Goal: Task Accomplishment & Management: Use online tool/utility

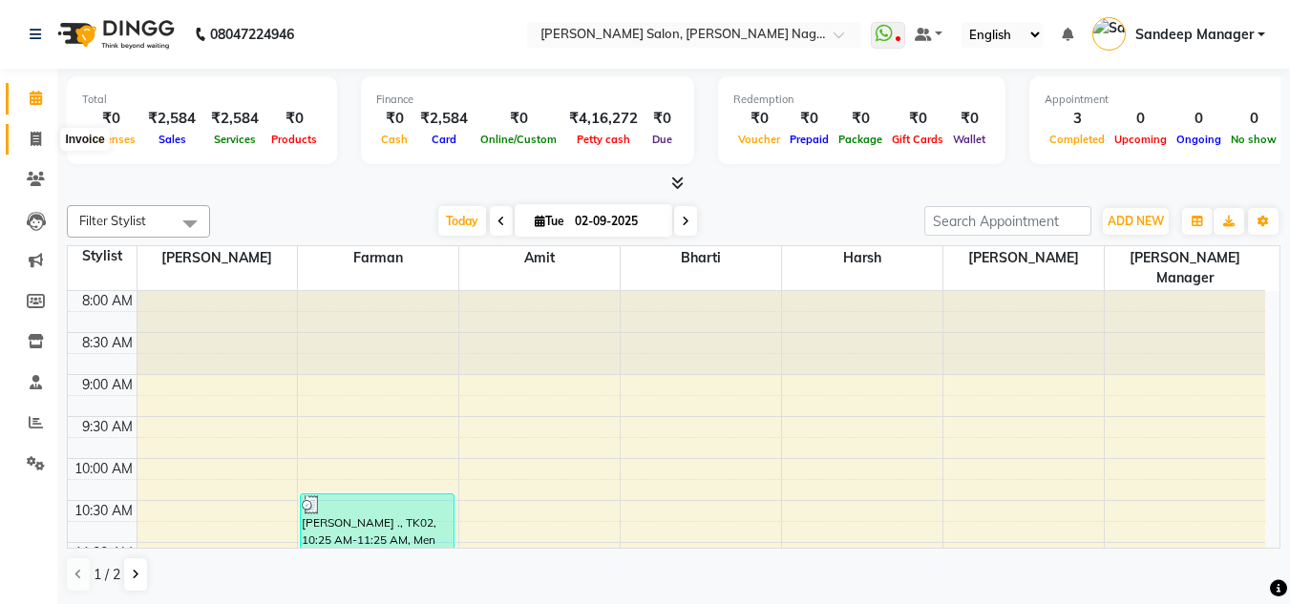
drag, startPoint x: 0, startPoint y: 0, endPoint x: 34, endPoint y: 134, distance: 138.0
click at [34, 134] on icon at bounding box center [36, 139] width 10 height 14
select select "service"
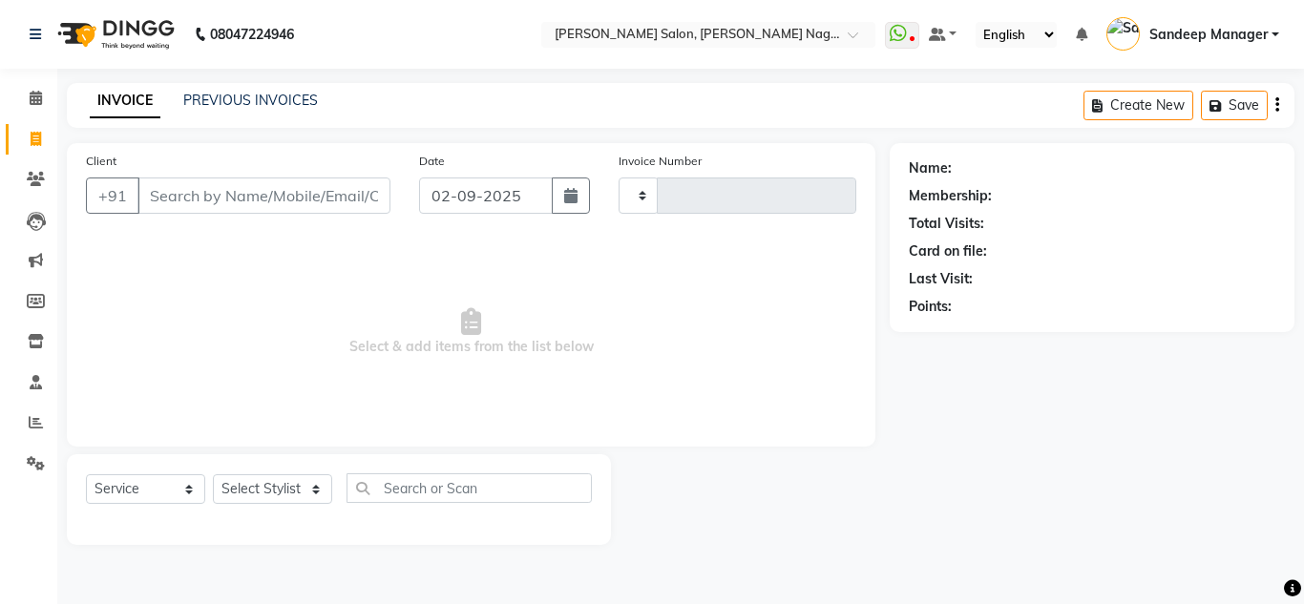
type input "0564"
select select "8641"
click at [206, 192] on input "Client" at bounding box center [263, 196] width 253 height 36
type input "9654952027"
click at [355, 183] on button "Add Client" at bounding box center [341, 196] width 98 height 36
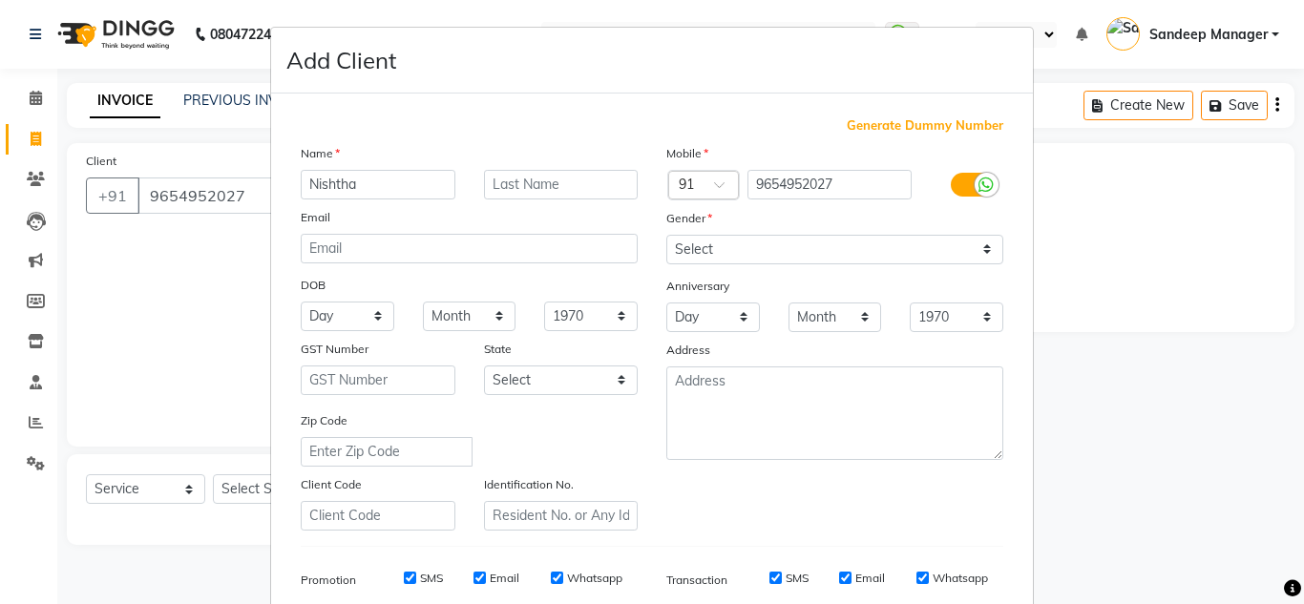
scroll to position [277, 0]
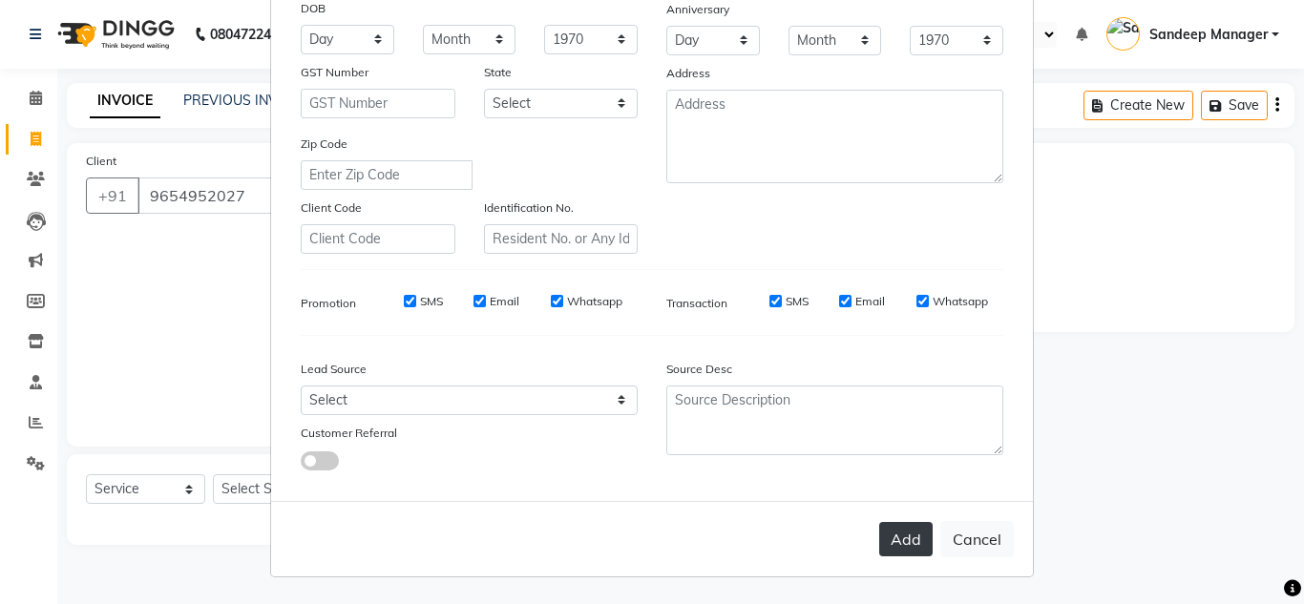
type input "Nishtha"
click at [884, 527] on button "Add" at bounding box center [905, 539] width 53 height 34
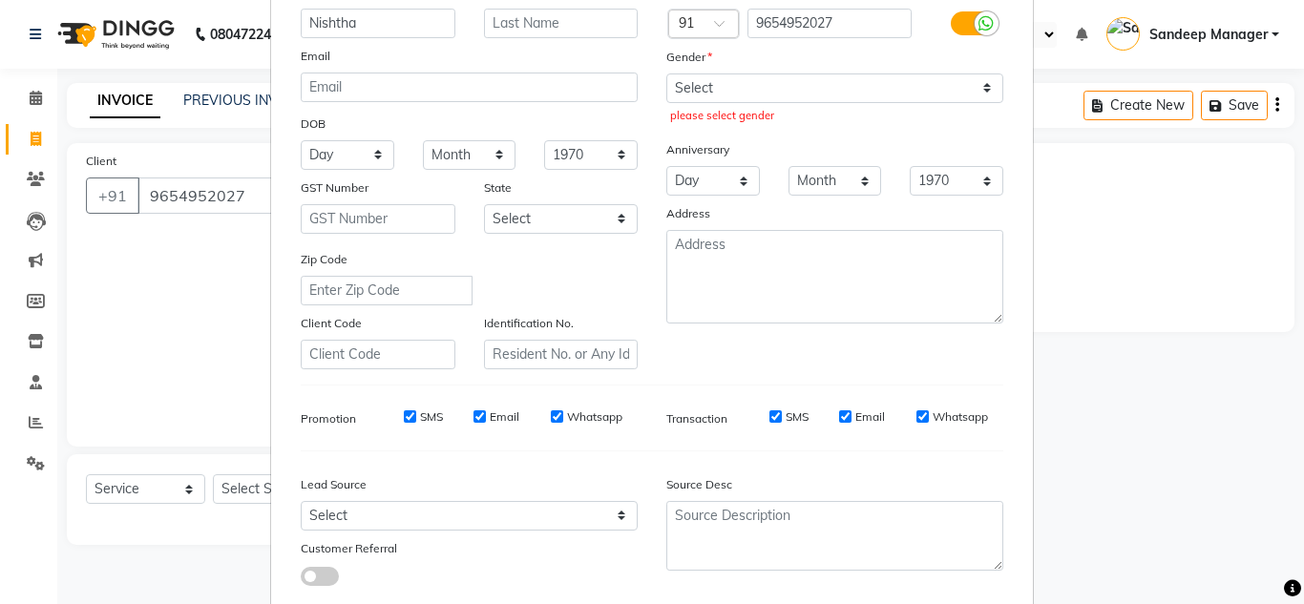
scroll to position [160, 0]
click at [775, 83] on select "Select Male Female Other Prefer Not To Say" at bounding box center [834, 89] width 337 height 30
select select "female"
click at [666, 74] on select "Select Male Female Other Prefer Not To Say" at bounding box center [834, 89] width 337 height 30
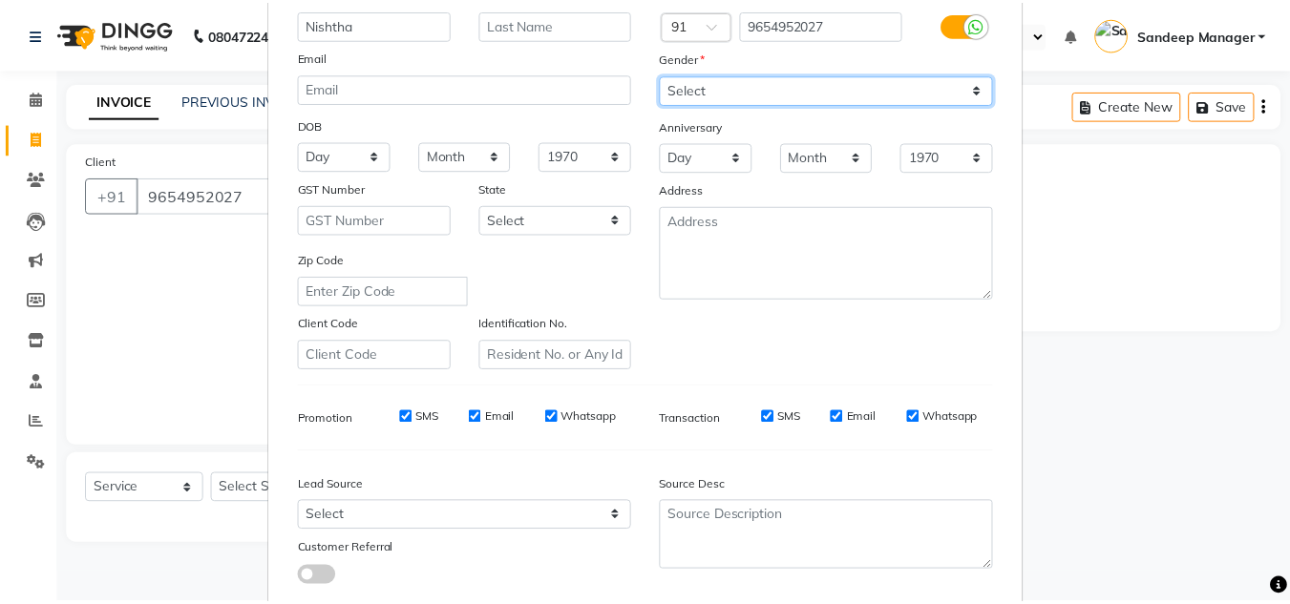
scroll to position [277, 0]
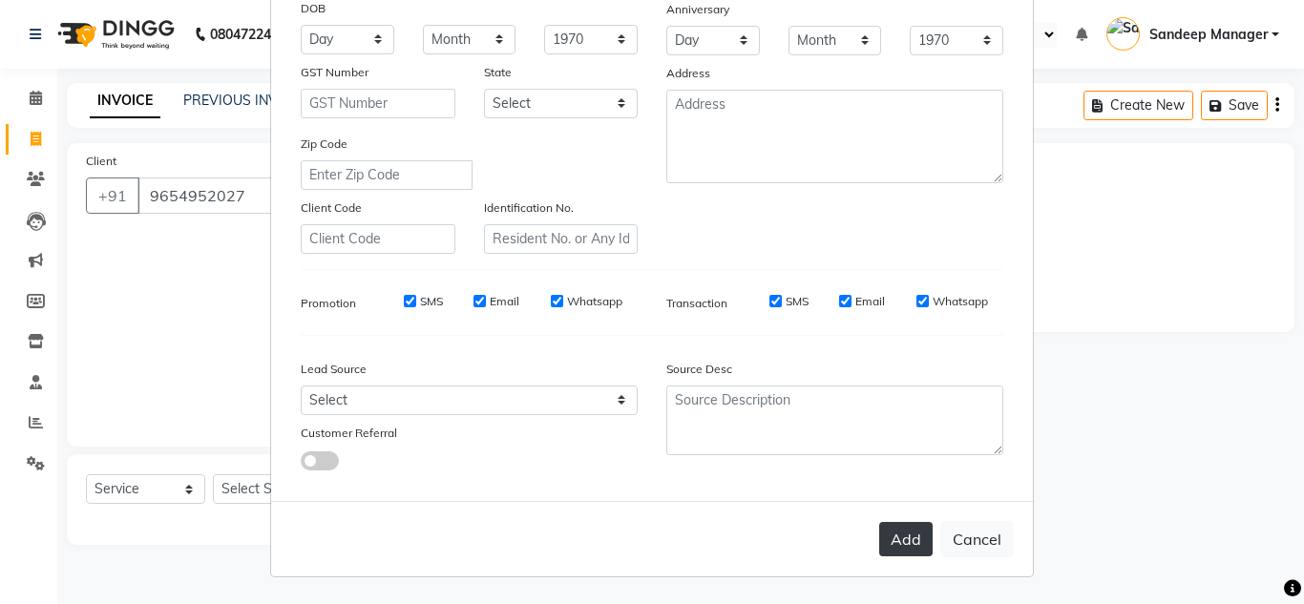
click at [905, 538] on button "Add" at bounding box center [905, 539] width 53 height 34
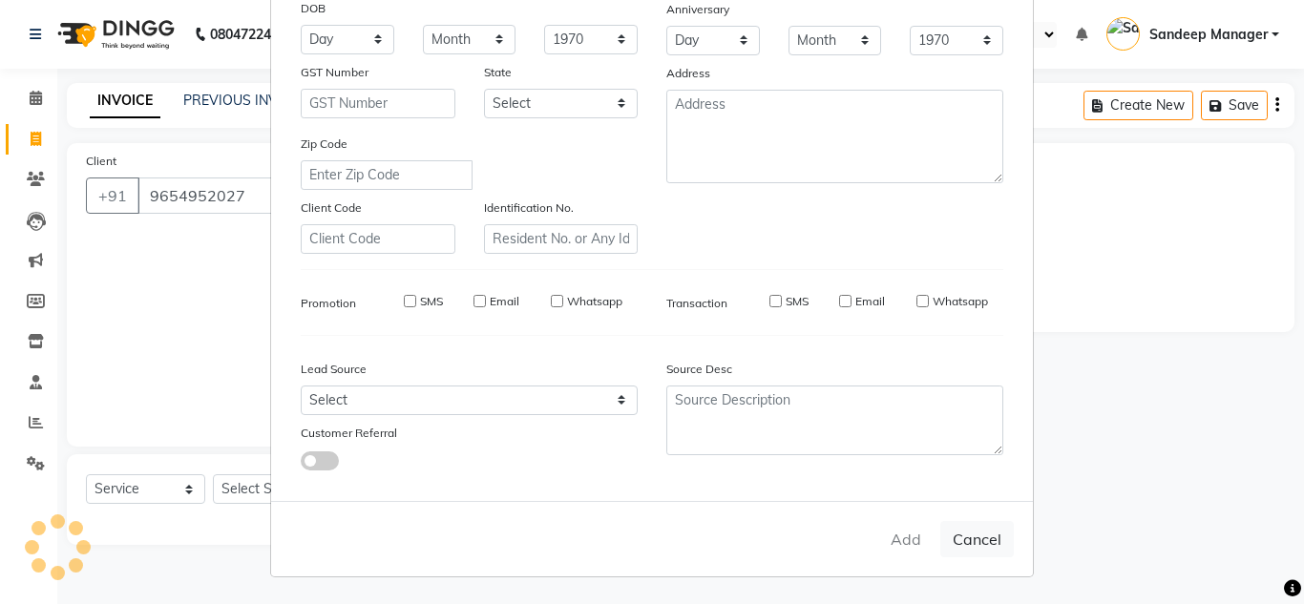
select select
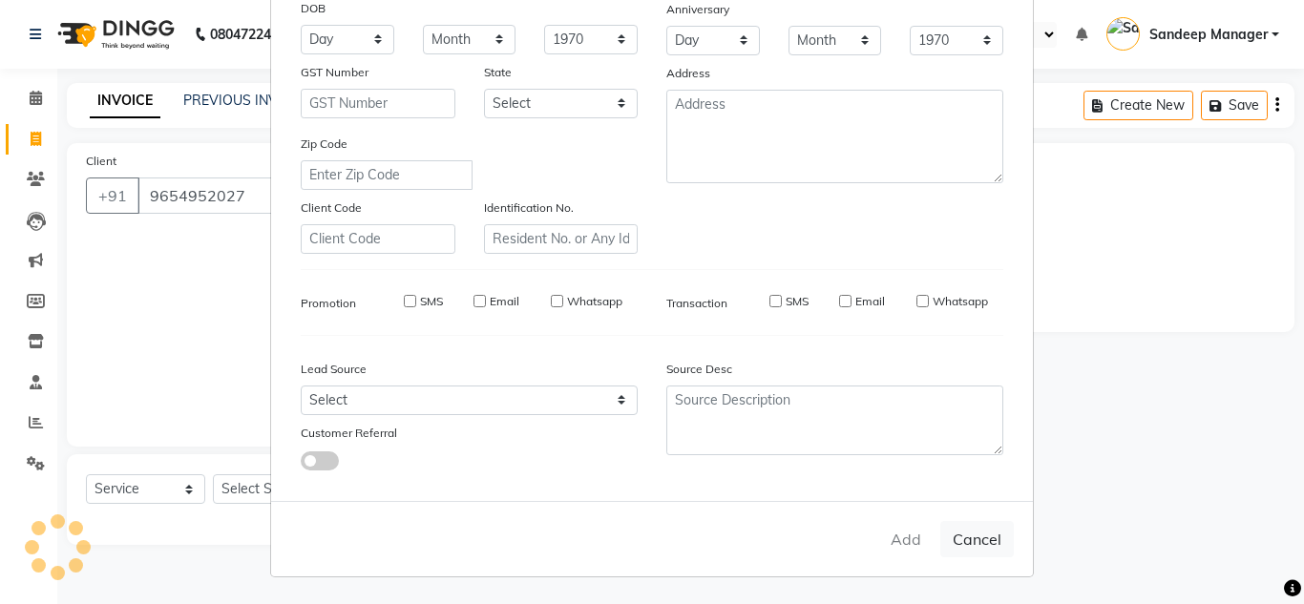
select select
checkbox input "false"
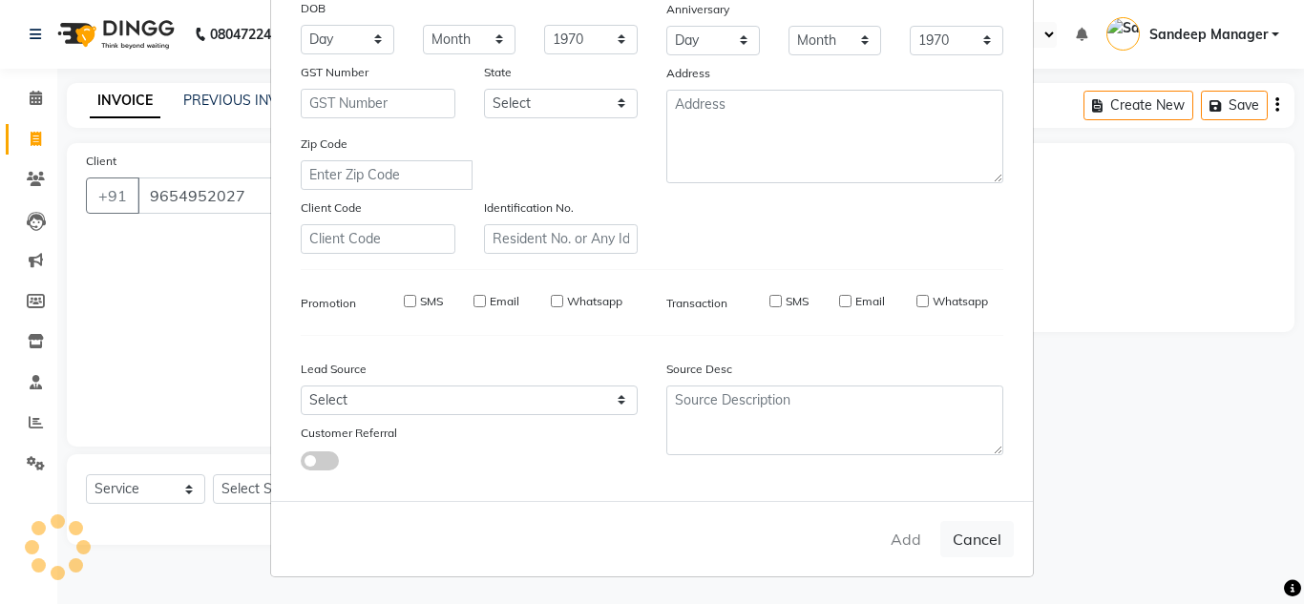
checkbox input "false"
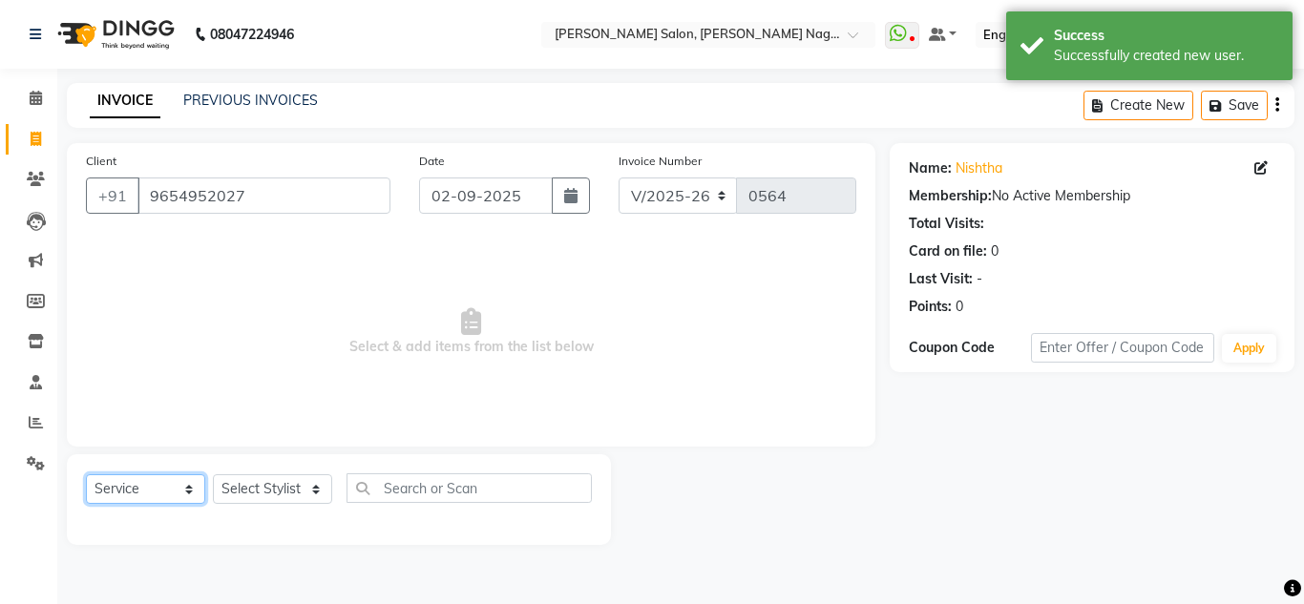
click at [172, 492] on select "Select Service Product Membership Package Voucher Prepaid Gift Card" at bounding box center [145, 489] width 119 height 30
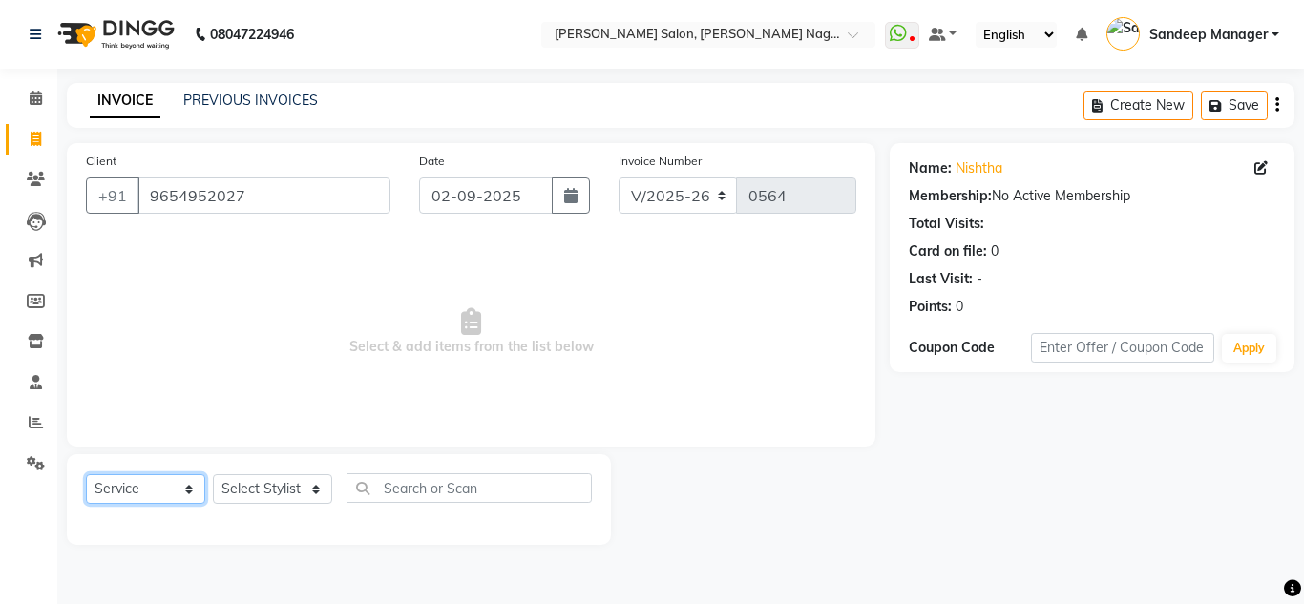
select select "P"
click at [86, 474] on select "Select Service Product Membership Package Voucher Prepaid Gift Card" at bounding box center [145, 489] width 119 height 30
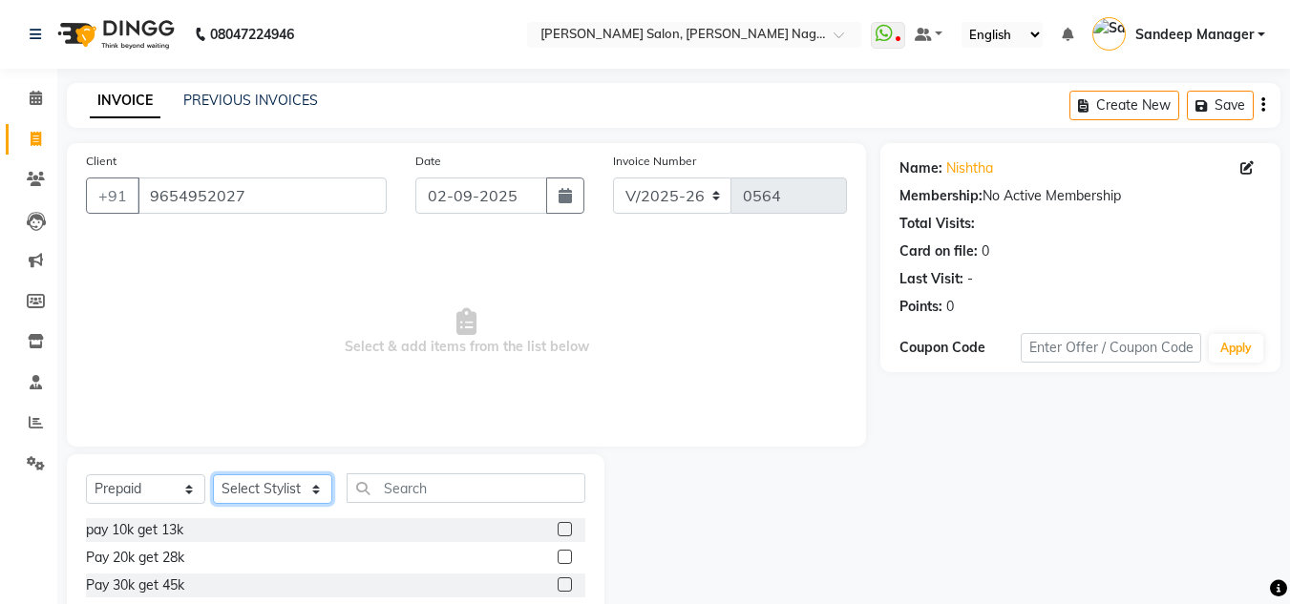
click at [259, 481] on select "Select Stylist Amit Bharti Devesh Farman Harsh Ishita Manager Jaikesh Manoj Nit…" at bounding box center [272, 489] width 119 height 30
select select "86637"
click at [213, 474] on select "Select Stylist Amit Bharti Devesh Farman Harsh Ishita Manager Jaikesh Manoj Nit…" at bounding box center [272, 489] width 119 height 30
click at [569, 559] on label at bounding box center [564, 557] width 14 height 14
click at [569, 559] on input "checkbox" at bounding box center [563, 558] width 12 height 12
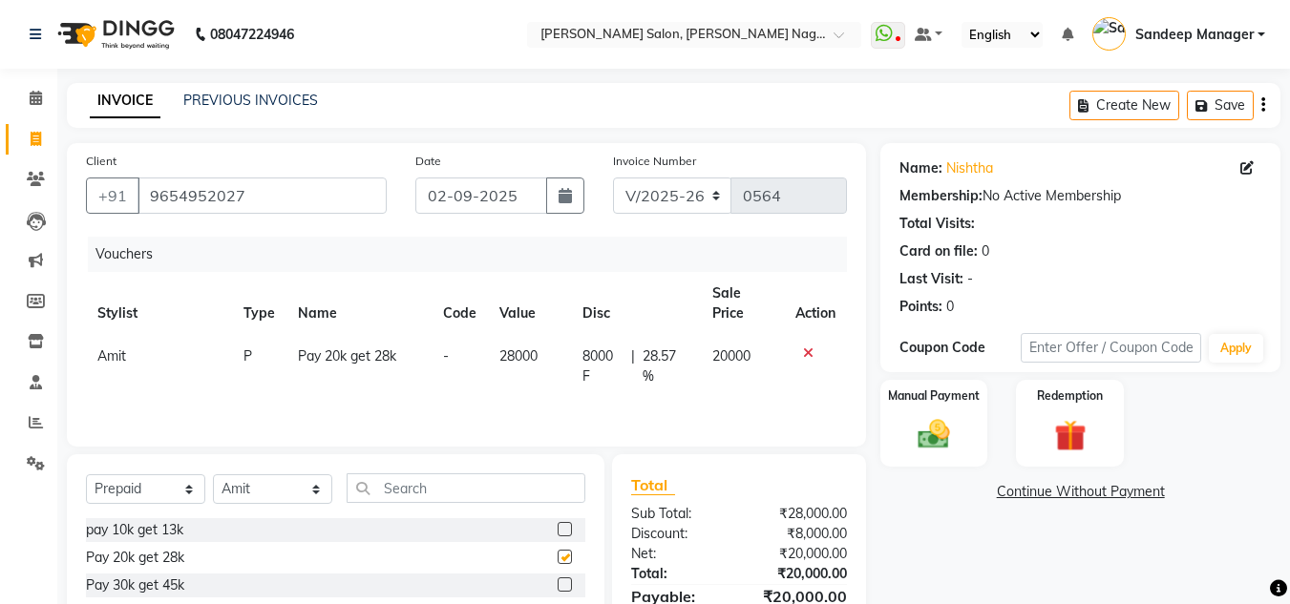
checkbox input "false"
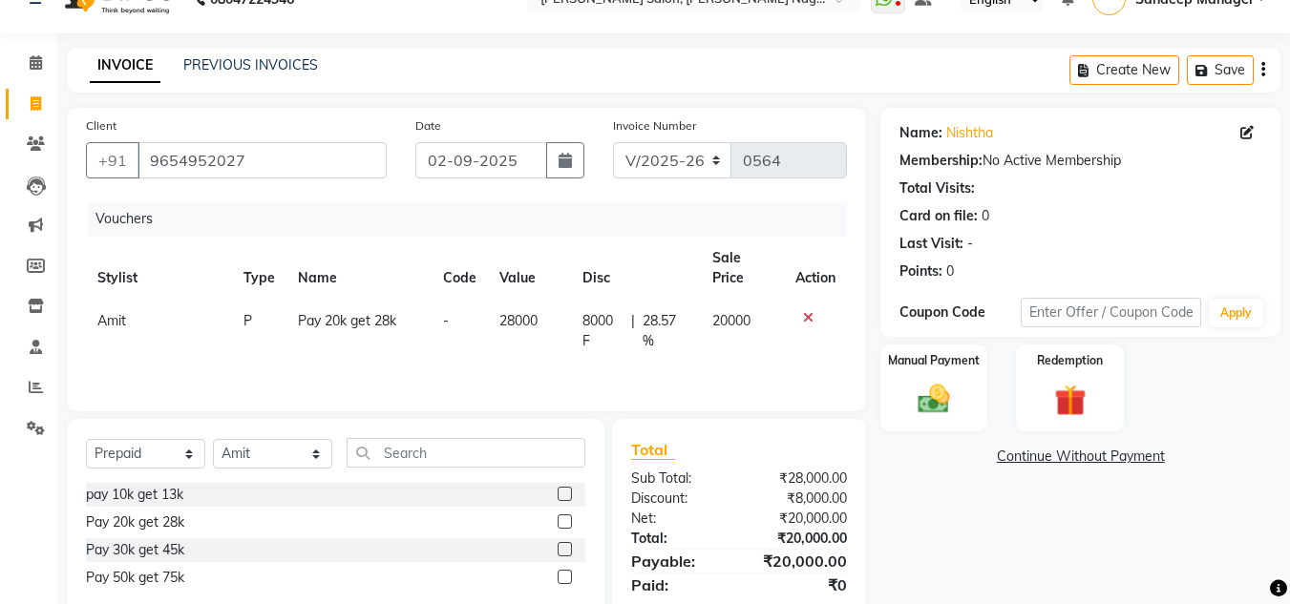
scroll to position [36, 0]
click at [926, 385] on img at bounding box center [933, 399] width 53 height 38
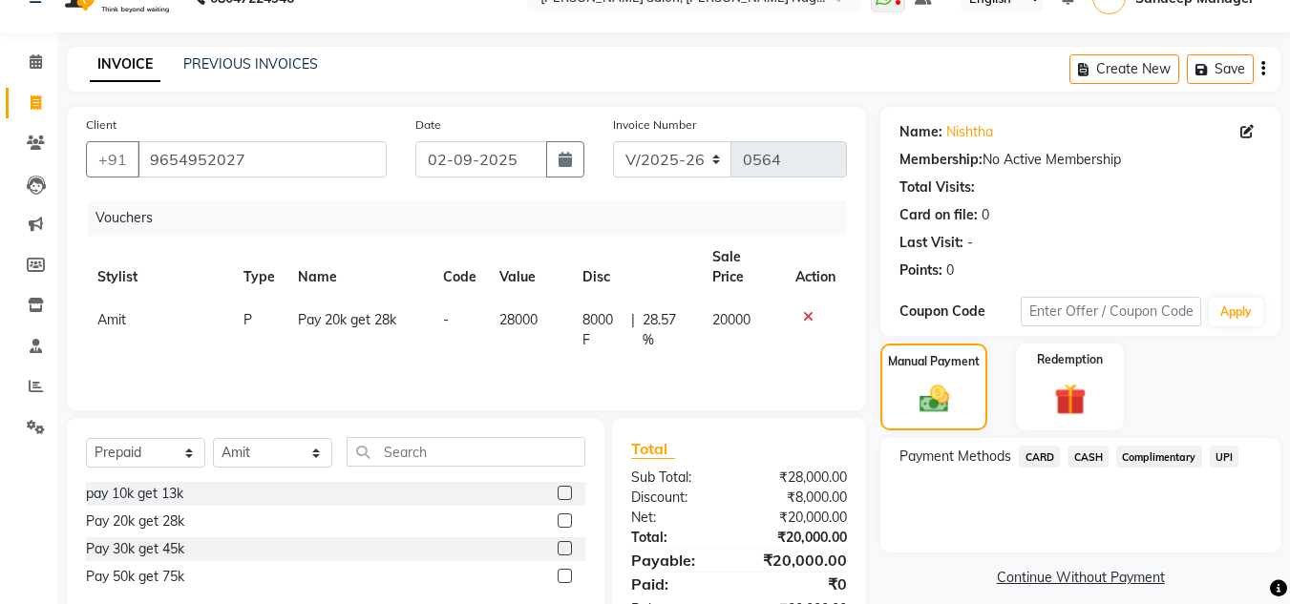
click at [1216, 451] on span "UPI" at bounding box center [1224, 457] width 30 height 22
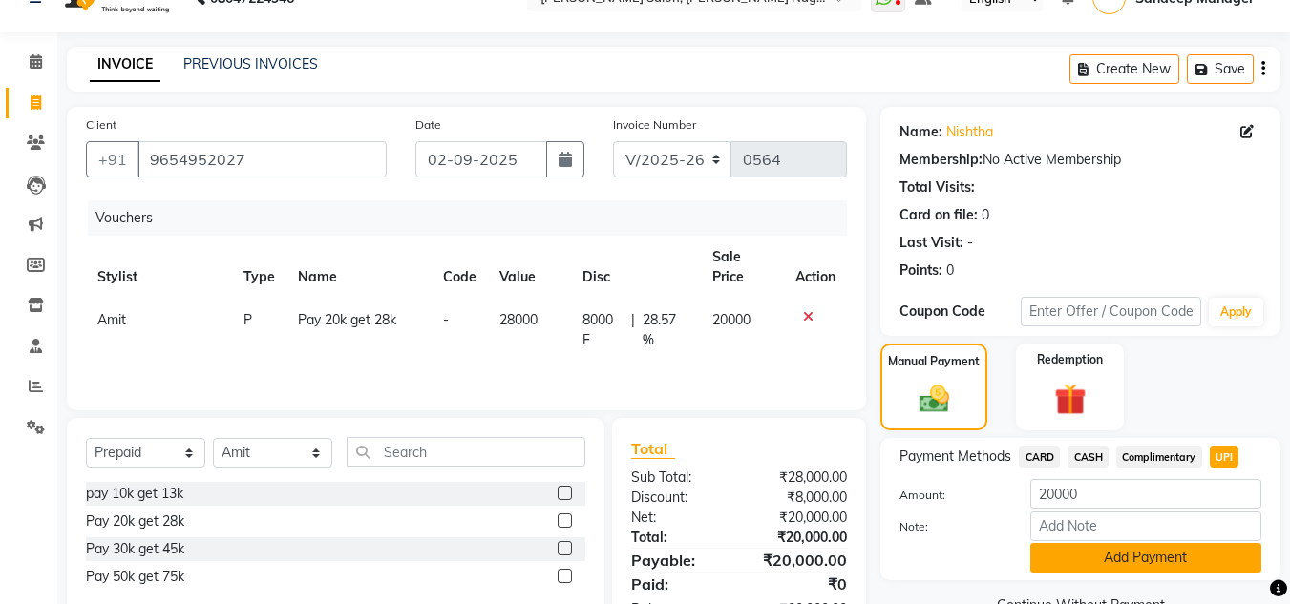
click at [1118, 568] on button "Add Payment" at bounding box center [1145, 558] width 231 height 30
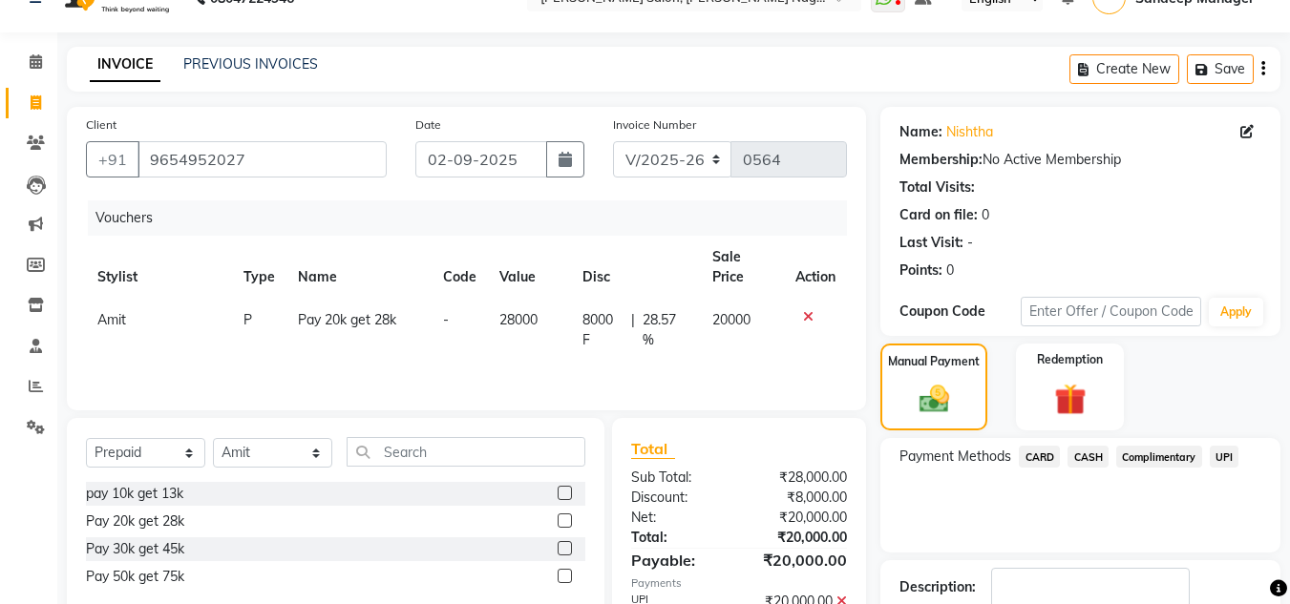
scroll to position [160, 0]
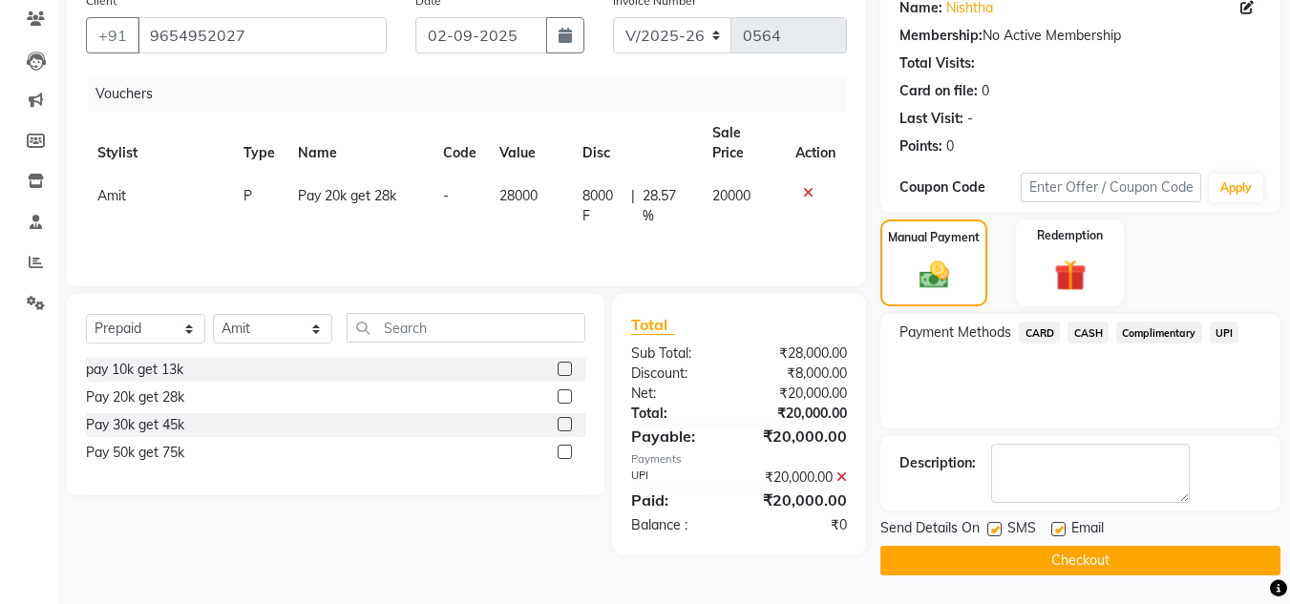
click at [1087, 565] on button "Checkout" at bounding box center [1080, 561] width 400 height 30
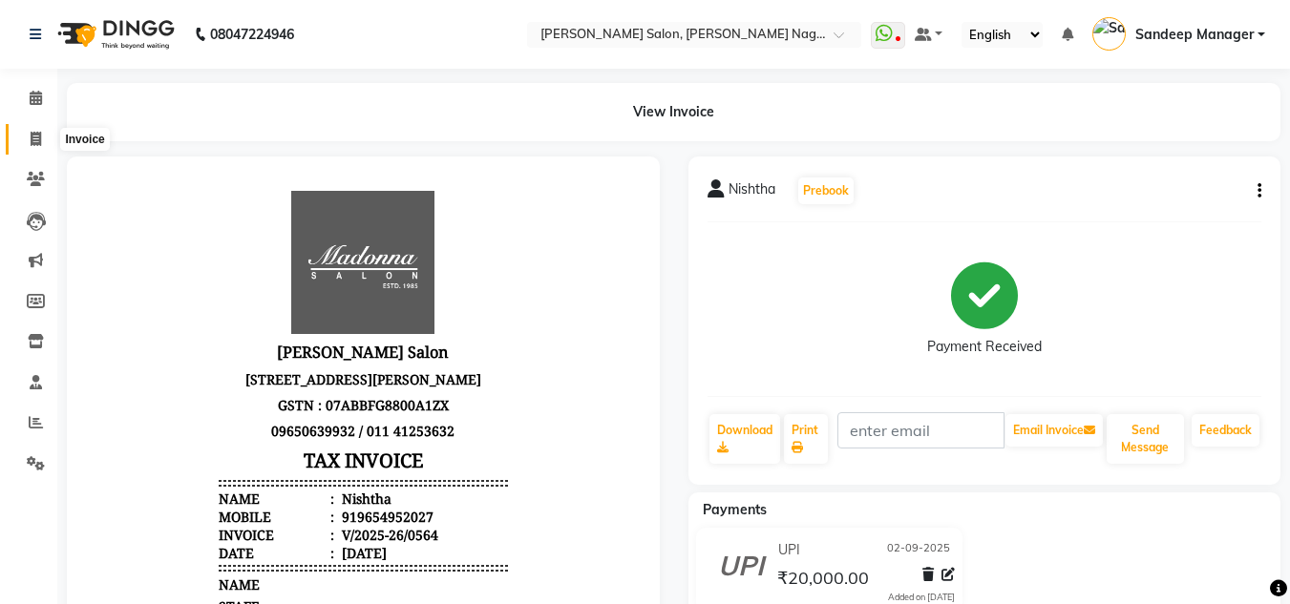
click at [37, 136] on icon at bounding box center [36, 139] width 10 height 14
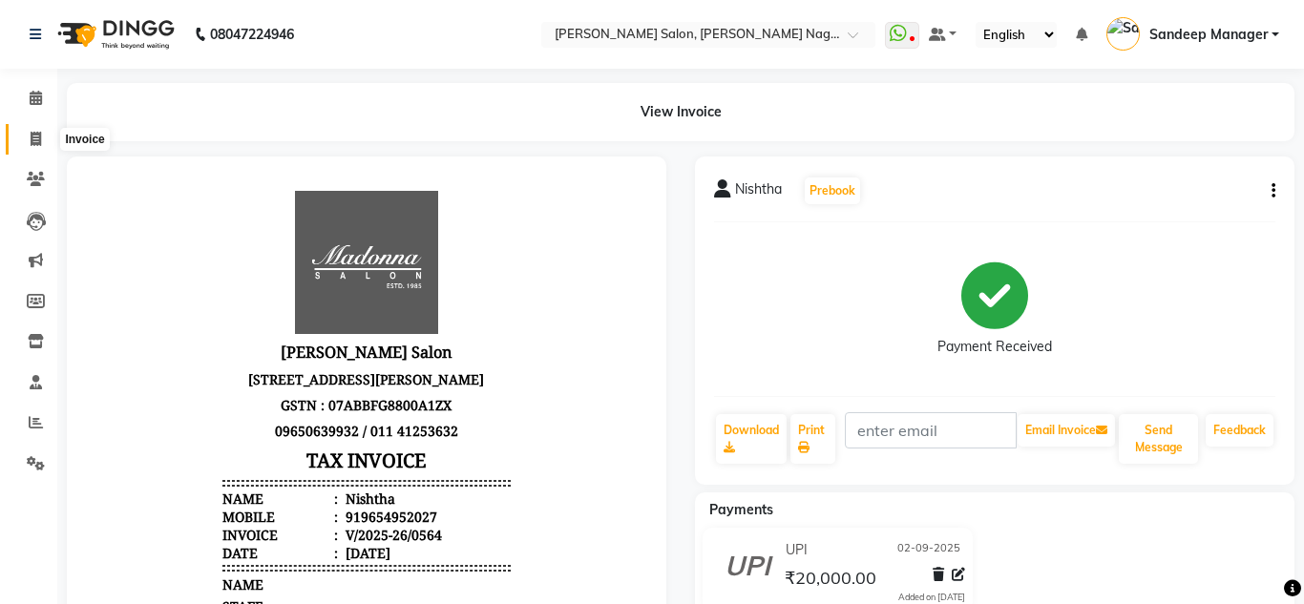
select select "service"
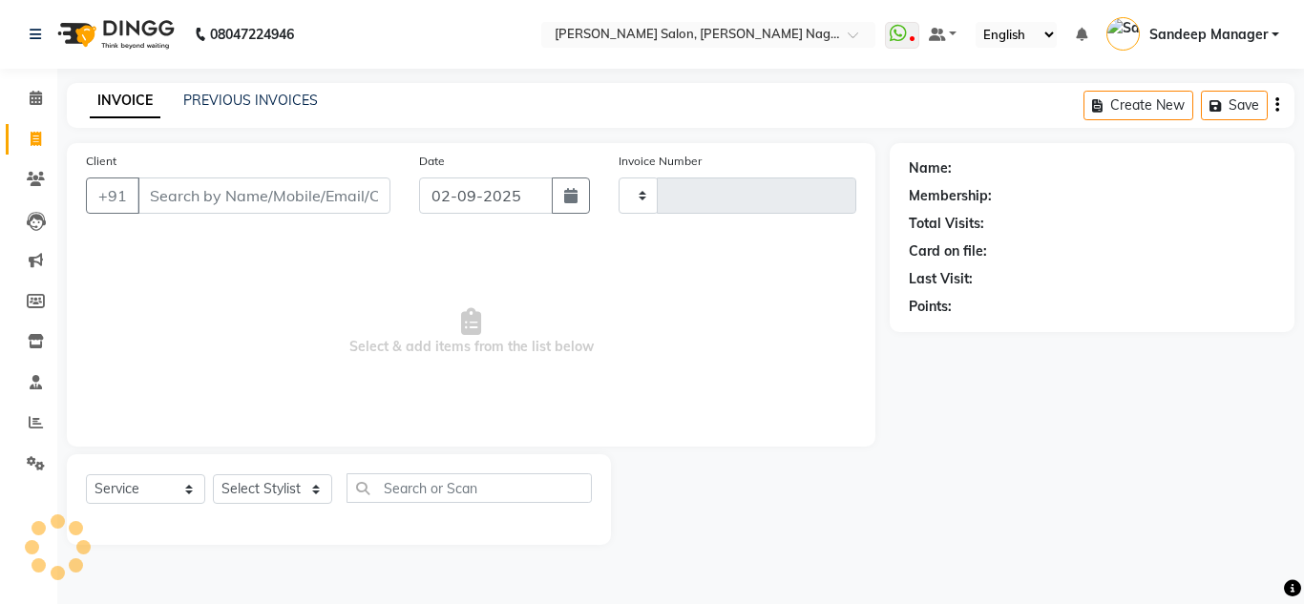
type input "0565"
select select "8641"
click at [225, 99] on link "PREVIOUS INVOICES" at bounding box center [250, 100] width 135 height 17
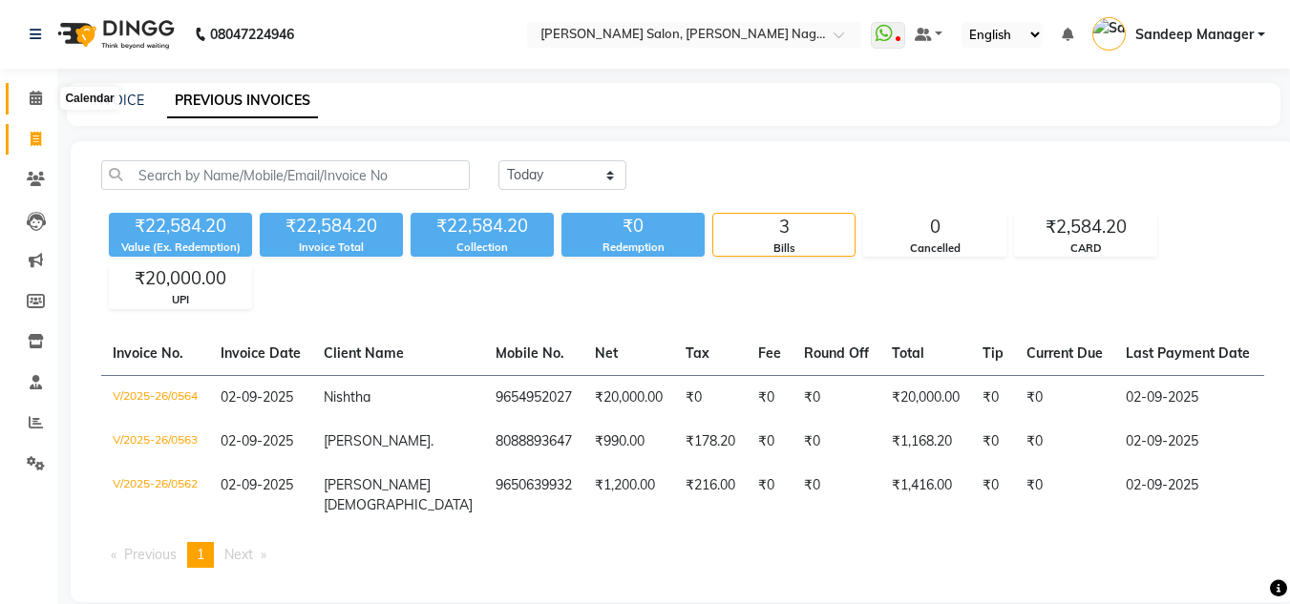
click at [40, 95] on icon at bounding box center [36, 98] width 12 height 14
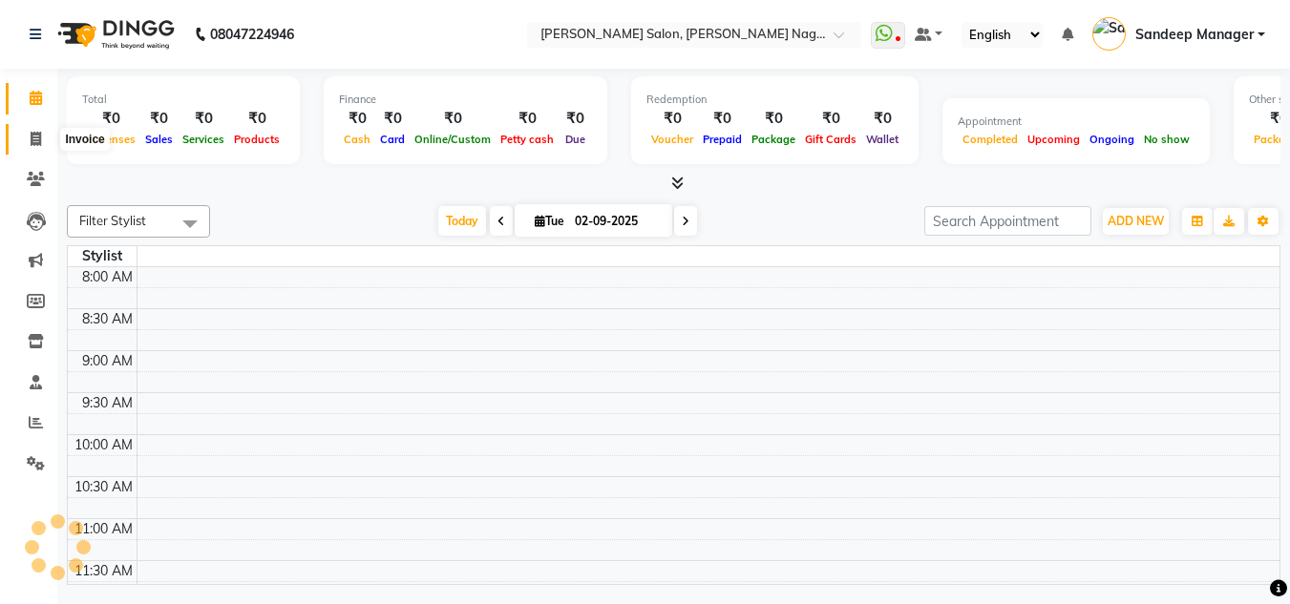
scroll to position [337, 0]
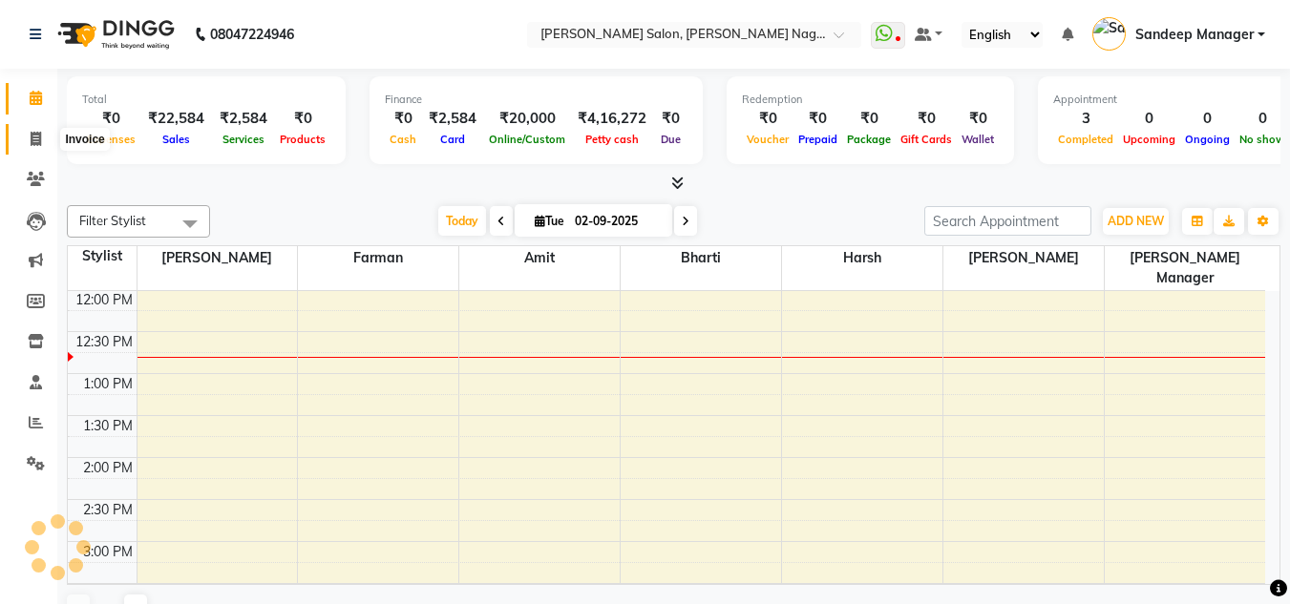
click at [31, 140] on icon at bounding box center [36, 139] width 10 height 14
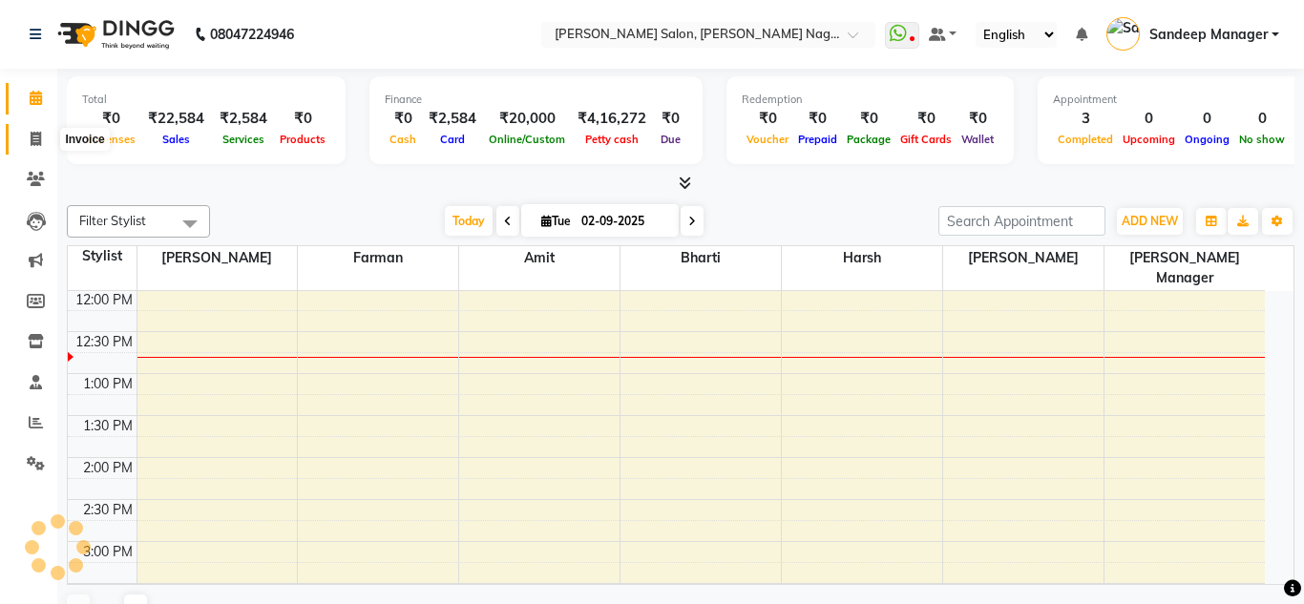
select select "service"
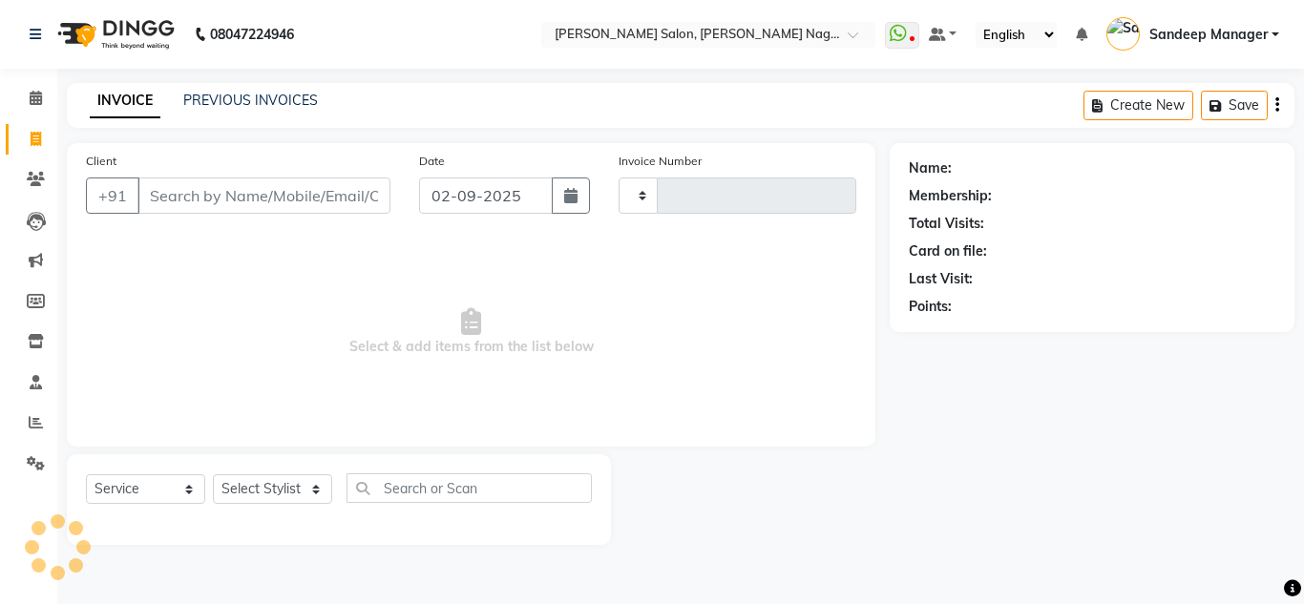
click at [244, 201] on input "Client" at bounding box center [263, 196] width 253 height 36
type input "99"
type input "0565"
select select "8641"
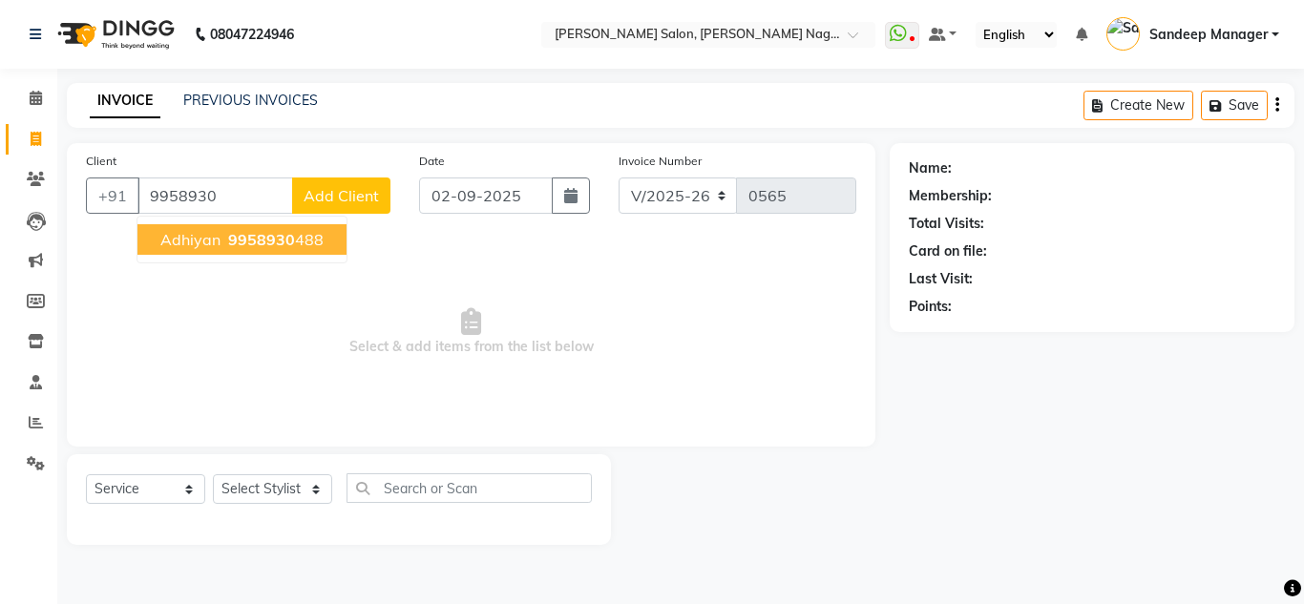
click at [273, 233] on span "9958930" at bounding box center [261, 239] width 67 height 19
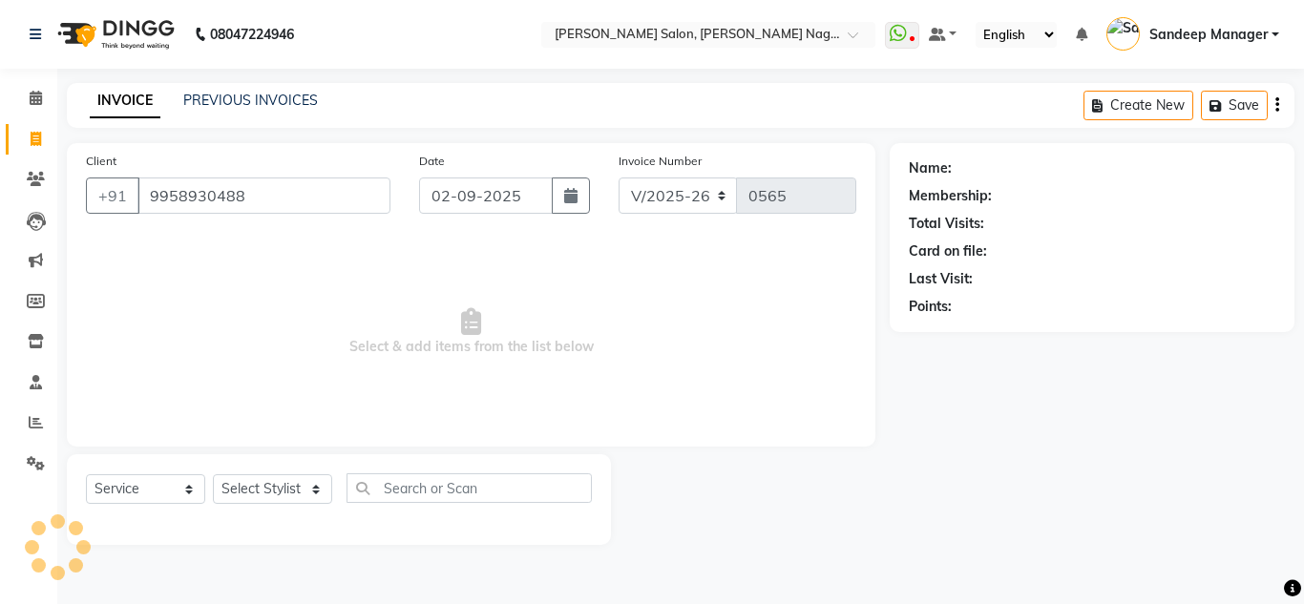
type input "9958930488"
drag, startPoint x: 308, startPoint y: 499, endPoint x: 259, endPoint y: 192, distance: 311.3
click at [259, 192] on div "Client +91 9958930488 Date 02-09-2025 Invoice Number V/2025 V/2025-26 0565 Sele…" at bounding box center [470, 344] width 837 height 402
select select "86633"
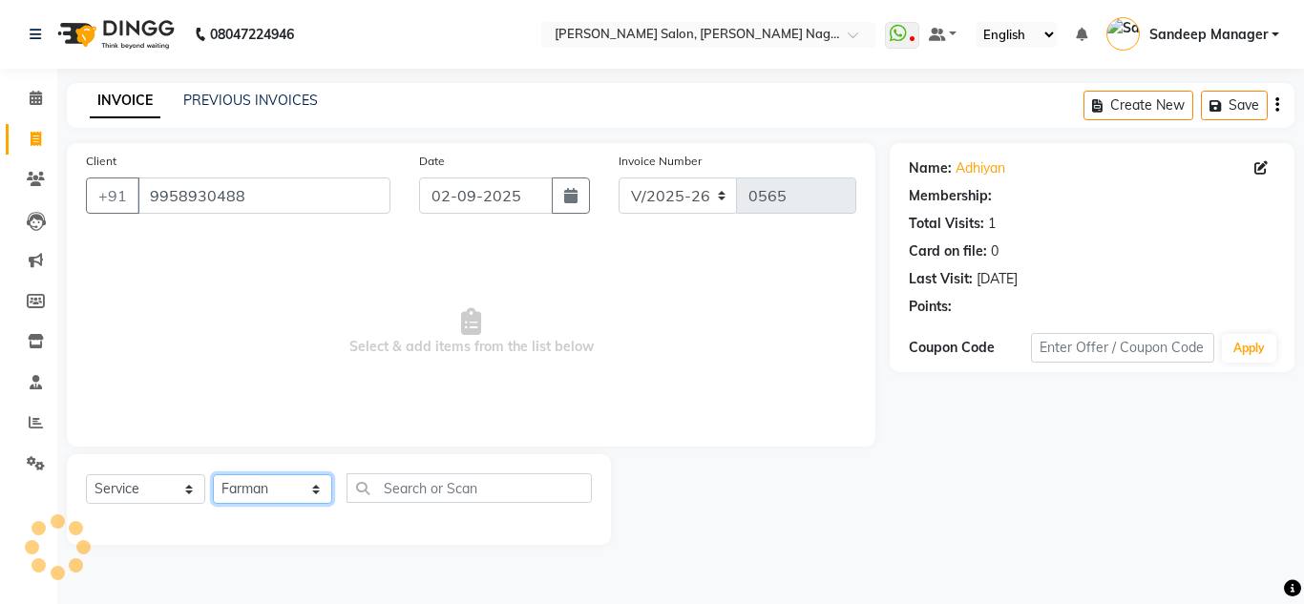
click at [213, 474] on select "Select Stylist Amit Bharti Devesh Farman Harsh Ishita Manager Jaikesh Manoj Nit…" at bounding box center [272, 489] width 119 height 30
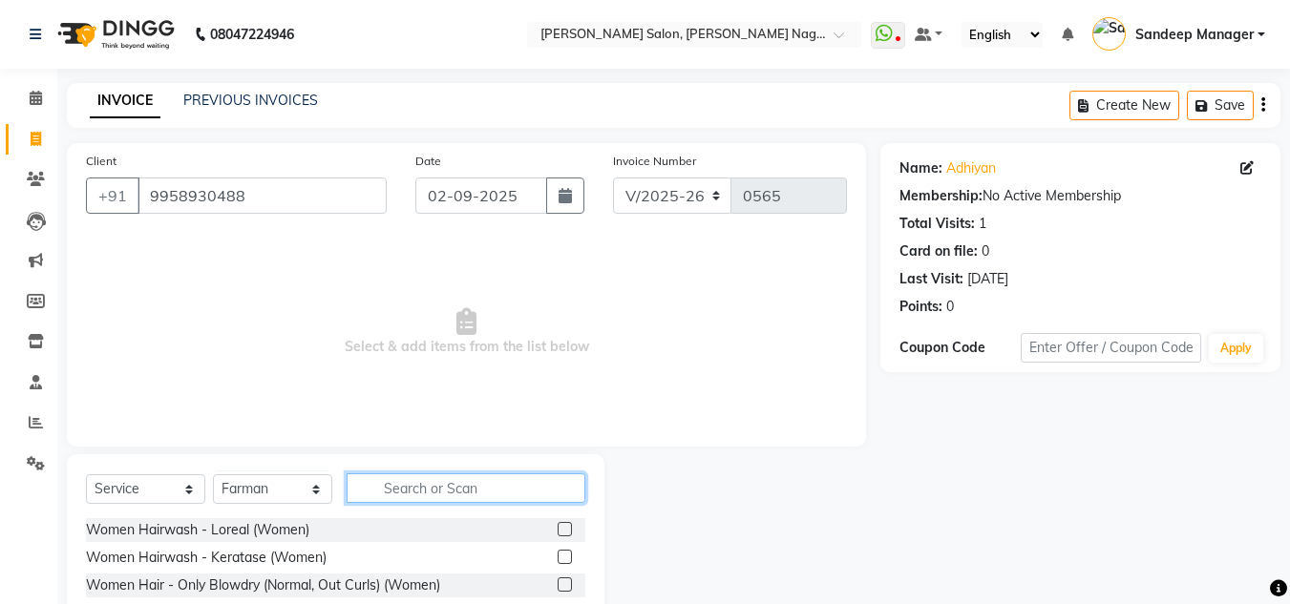
click at [409, 481] on input "text" at bounding box center [465, 488] width 239 height 30
type input "hair cut"
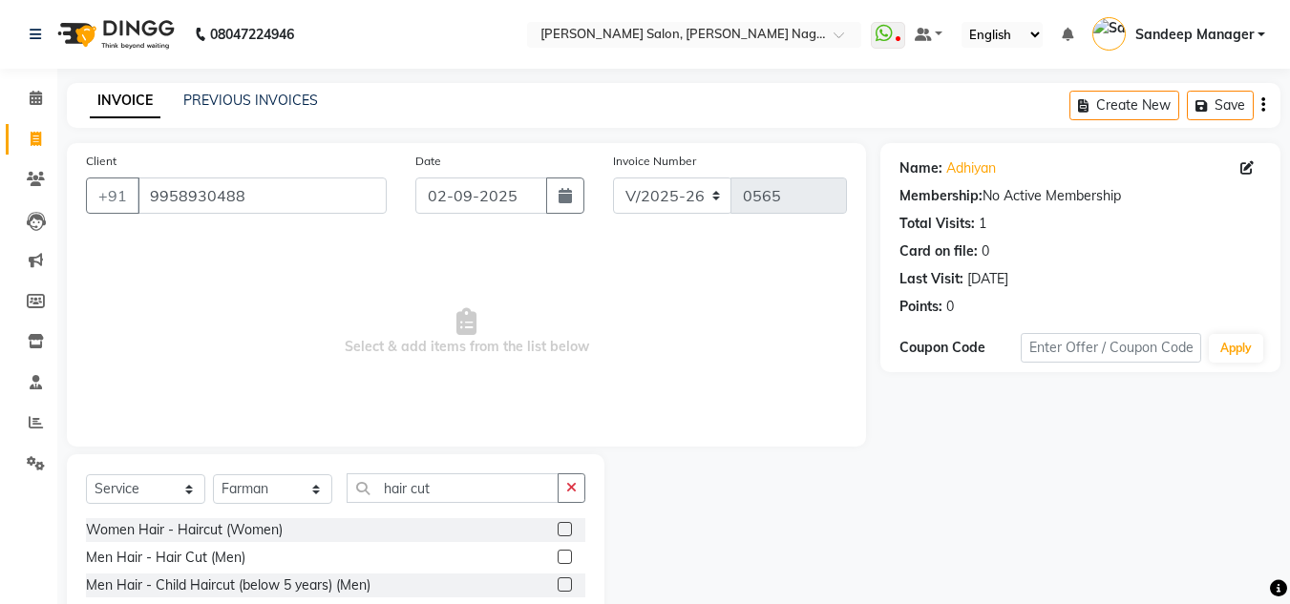
click at [567, 554] on label at bounding box center [564, 557] width 14 height 14
click at [567, 554] on input "checkbox" at bounding box center [563, 558] width 12 height 12
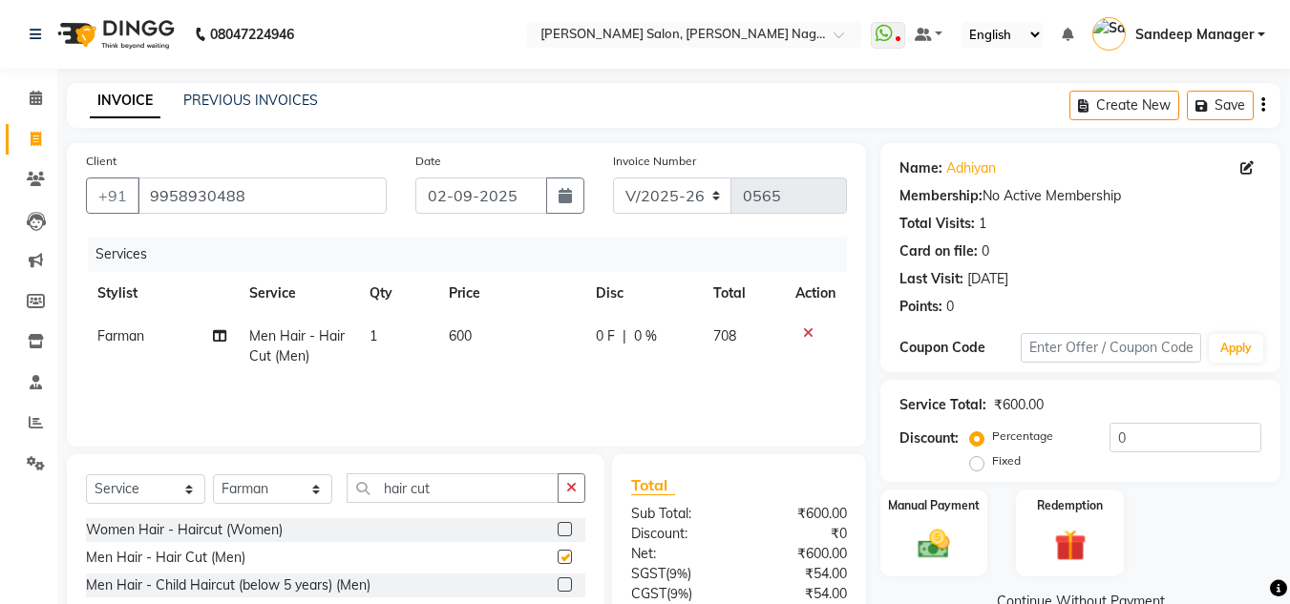
checkbox input "false"
click at [470, 481] on input "hair cut" at bounding box center [452, 488] width 212 height 30
type input "h"
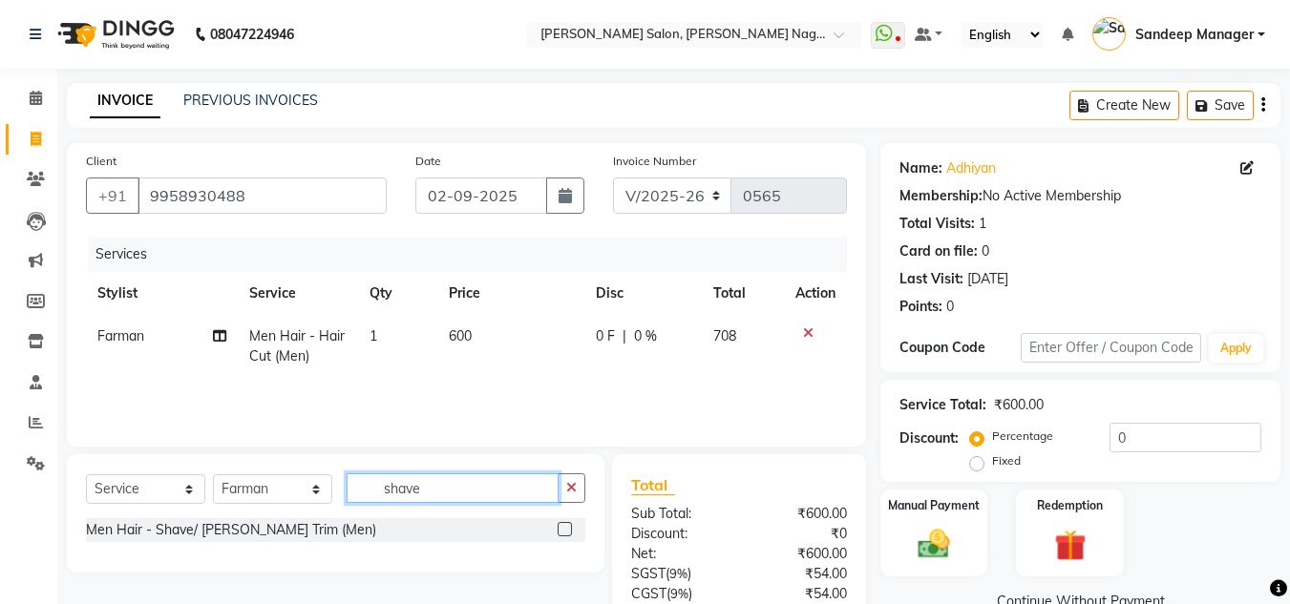
type input "shave"
click at [564, 535] on label at bounding box center [564, 529] width 14 height 14
click at [564, 535] on input "checkbox" at bounding box center [563, 530] width 12 height 12
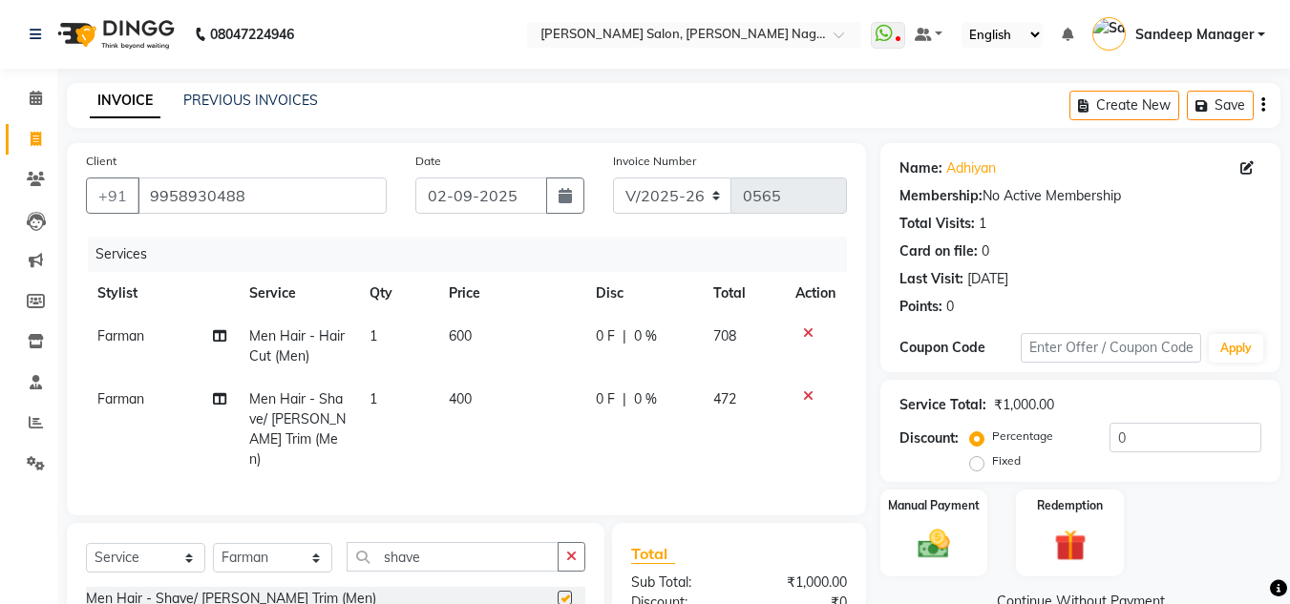
checkbox input "false"
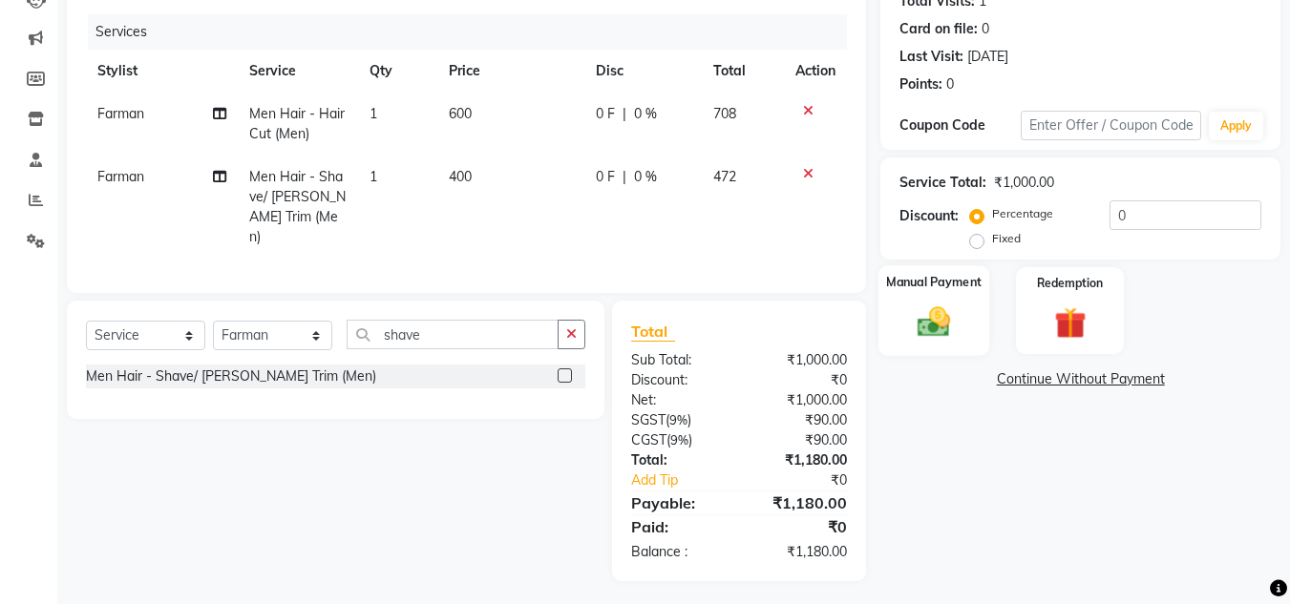
click at [932, 321] on img at bounding box center [933, 322] width 53 height 38
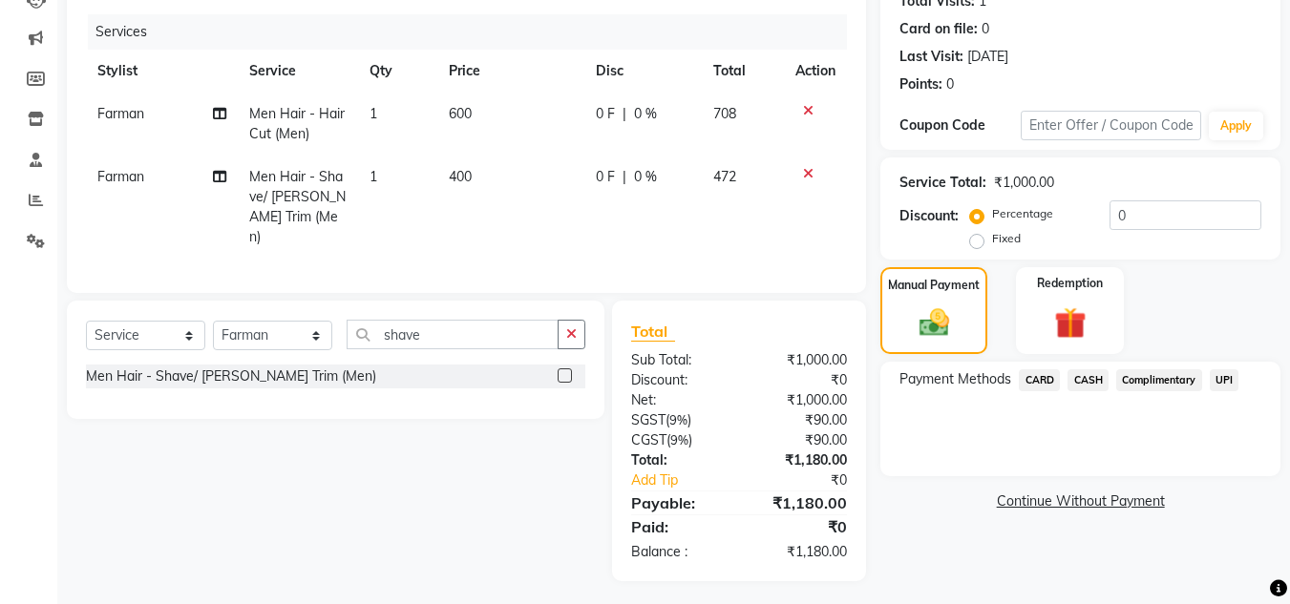
click at [1096, 383] on span "CASH" at bounding box center [1087, 380] width 41 height 22
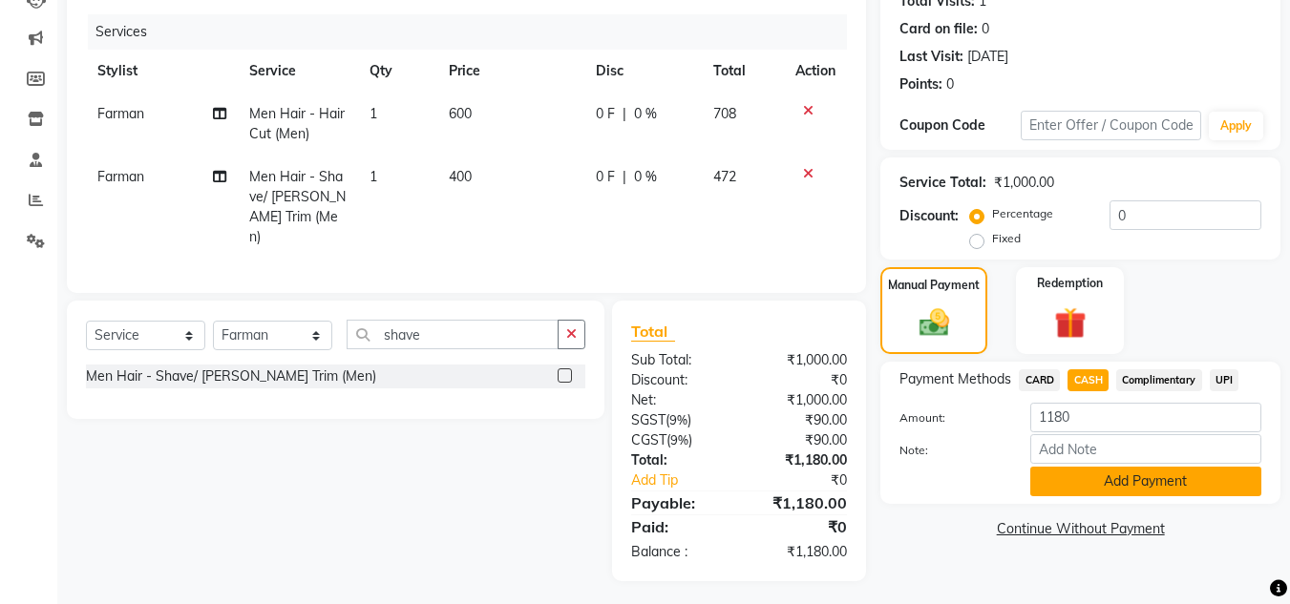
click at [1103, 479] on button "Add Payment" at bounding box center [1145, 482] width 231 height 30
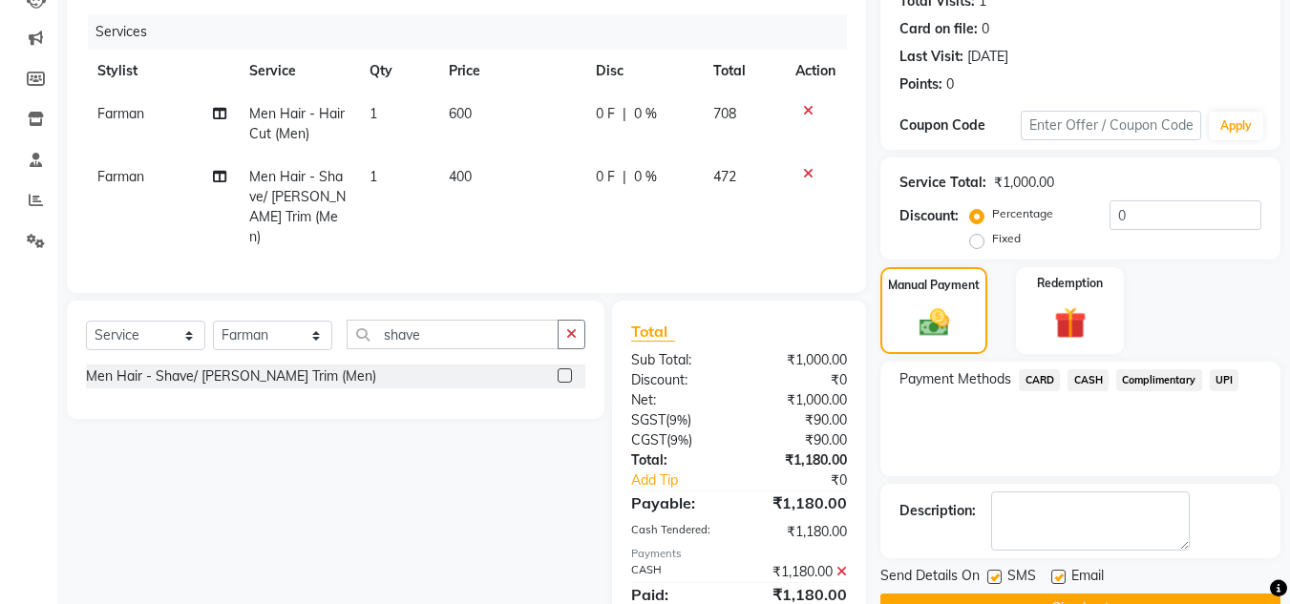
scroll to position [290, 0]
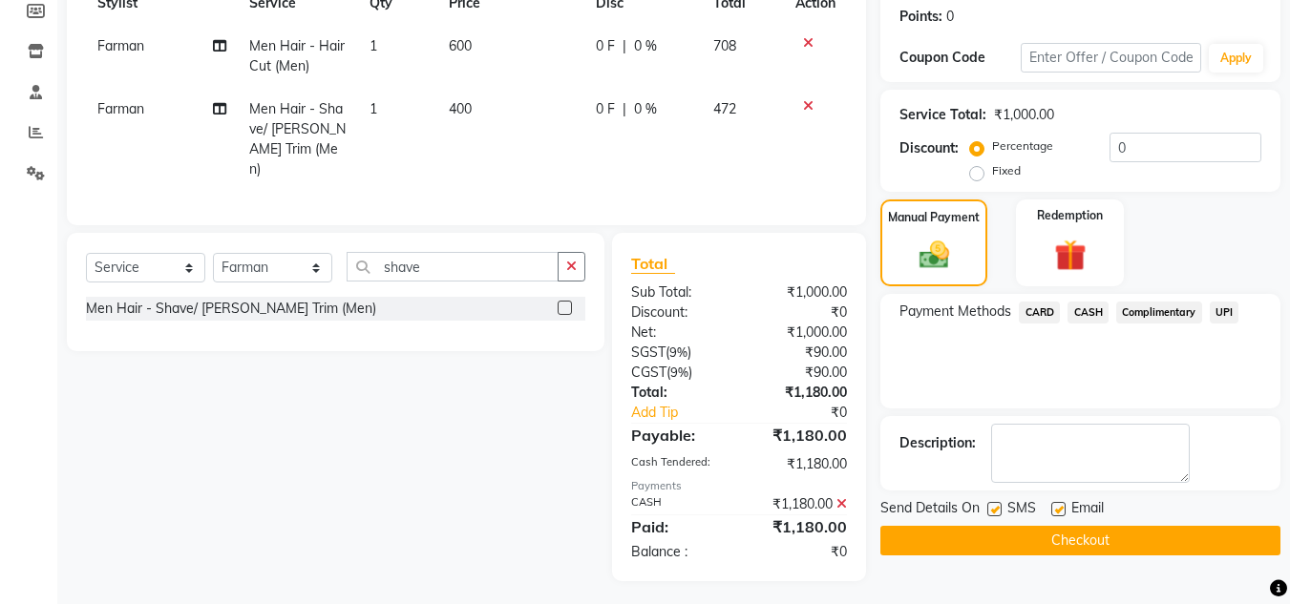
click at [1048, 535] on button "Checkout" at bounding box center [1080, 541] width 400 height 30
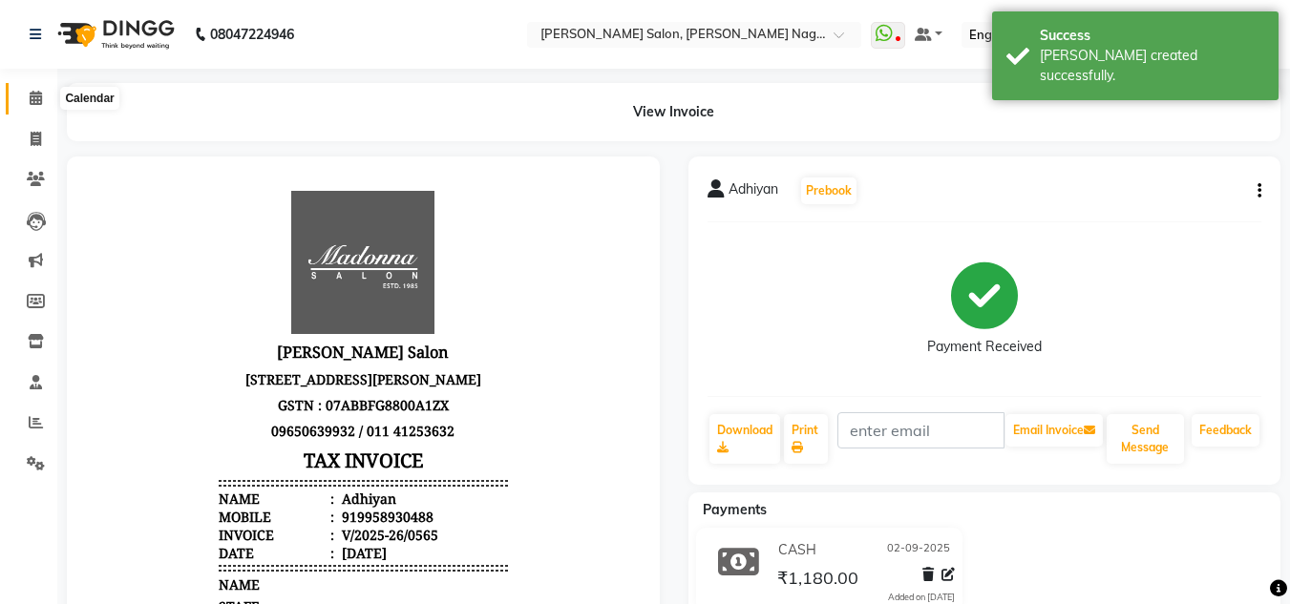
click at [37, 94] on icon at bounding box center [36, 98] width 12 height 14
